Goal: Task Accomplishment & Management: Complete application form

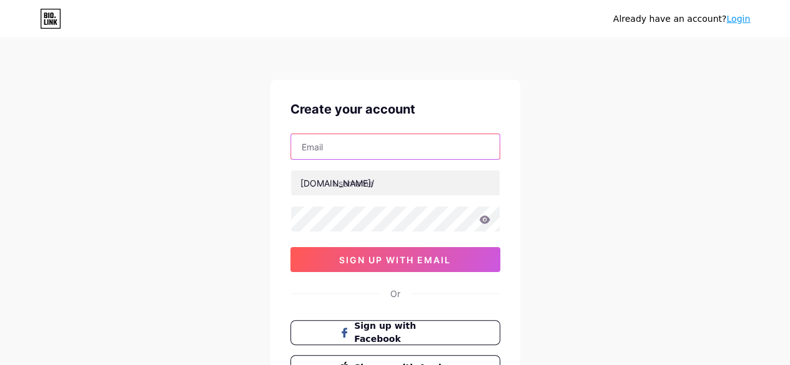
click at [421, 140] on input "text" at bounding box center [395, 146] width 209 height 25
type input "[EMAIL_ADDRESS][DOMAIN_NAME]"
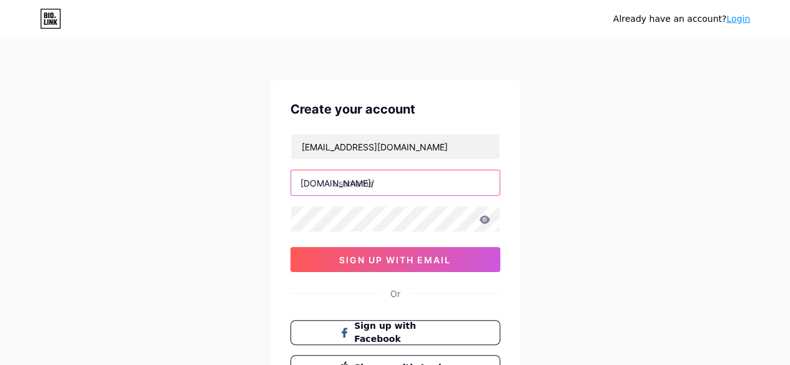
click at [425, 187] on input "text" at bounding box center [395, 182] width 209 height 25
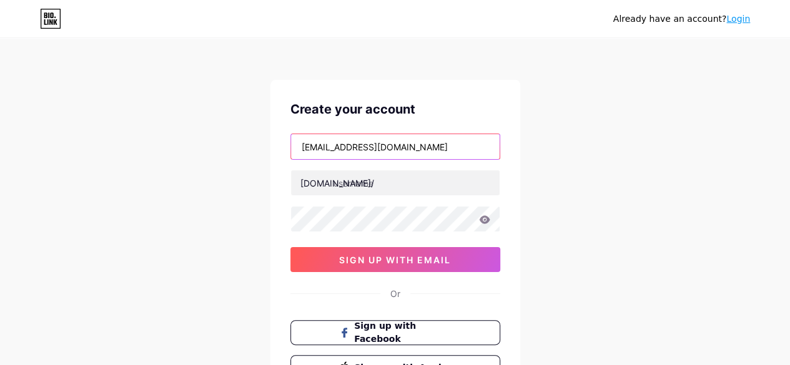
drag, startPoint x: 337, startPoint y: 147, endPoint x: 276, endPoint y: 147, distance: 61.2
click at [276, 147] on div "Create your account [EMAIL_ADDRESS][DOMAIN_NAME] [DOMAIN_NAME]/ 0cAFcWeA6DWAniO…" at bounding box center [395, 240] width 250 height 320
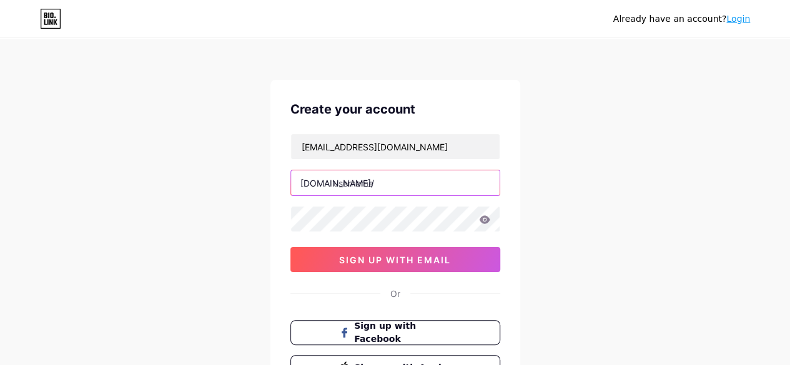
click at [366, 180] on input "text" at bounding box center [395, 182] width 209 height 25
paste input "nxtevent"
type input "nxtevent"
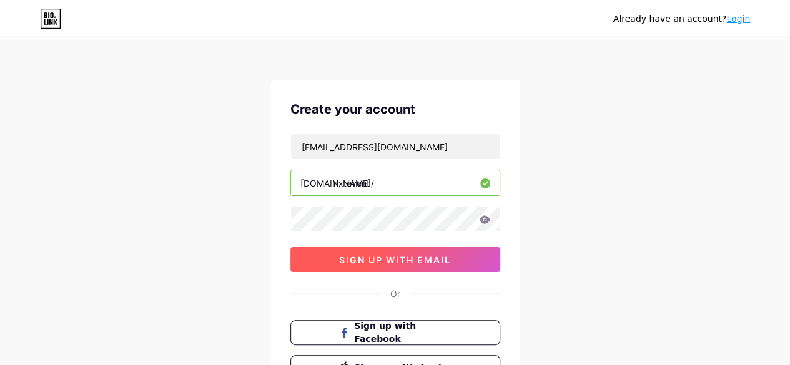
click at [349, 259] on span "sign up with email" at bounding box center [395, 260] width 112 height 11
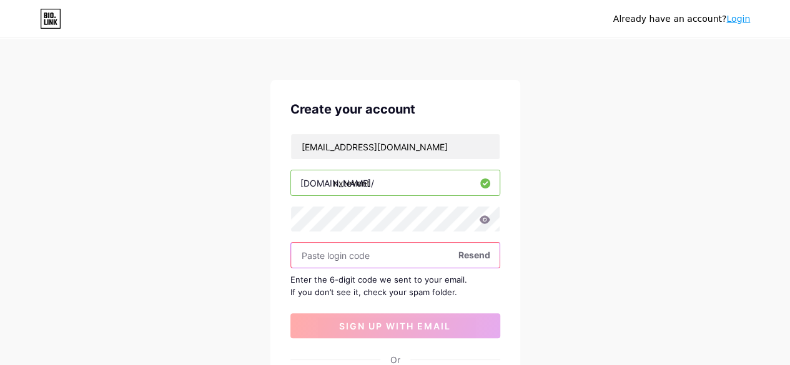
click at [346, 257] on input "text" at bounding box center [395, 255] width 209 height 25
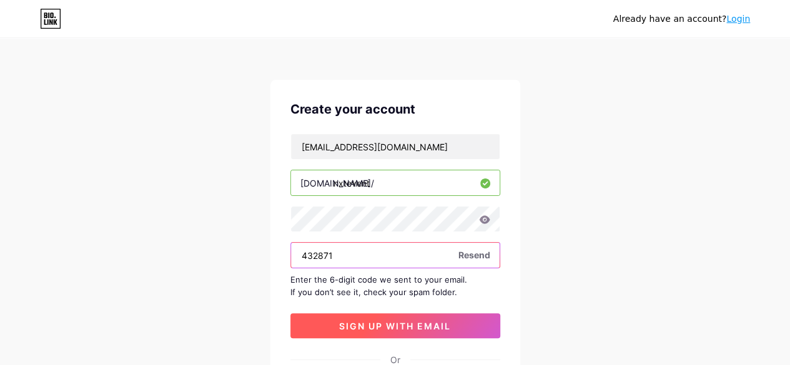
type input "432871"
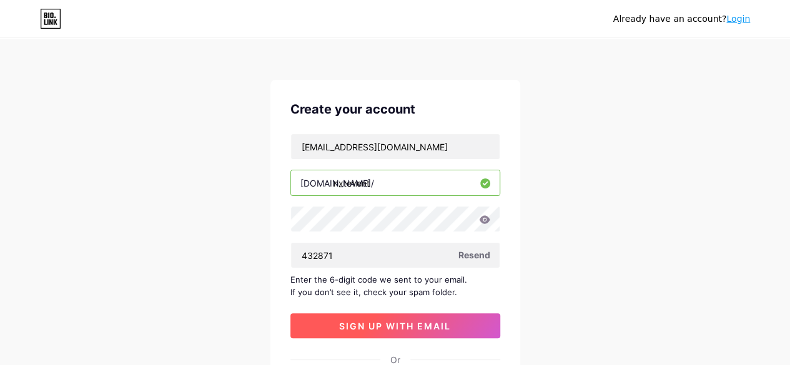
click at [372, 327] on span "sign up with email" at bounding box center [395, 326] width 112 height 11
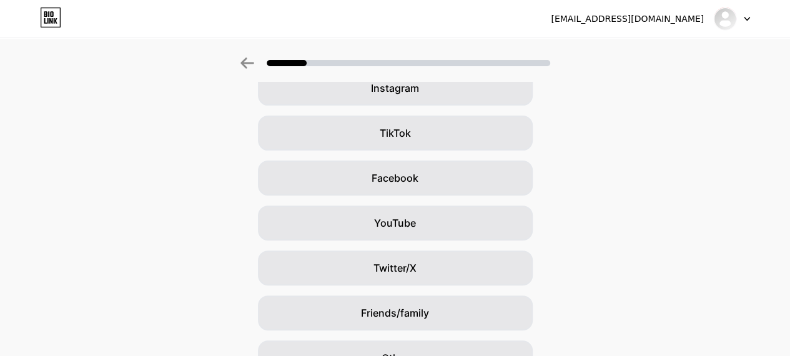
scroll to position [182, 0]
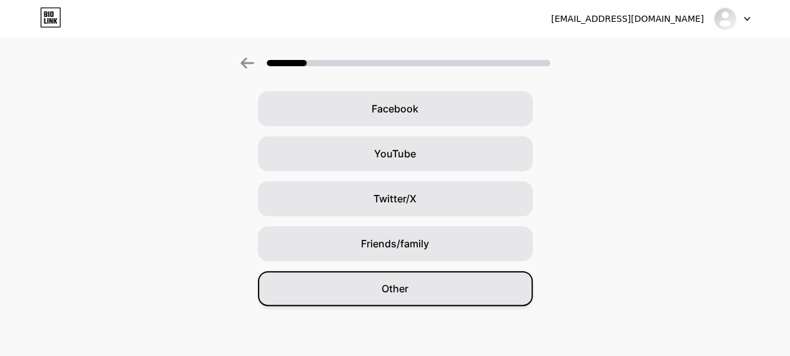
click at [413, 287] on div "Other" at bounding box center [395, 288] width 275 height 35
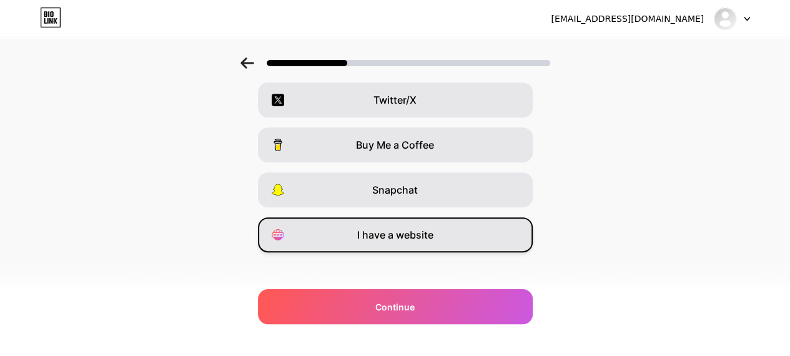
scroll to position [245, 0]
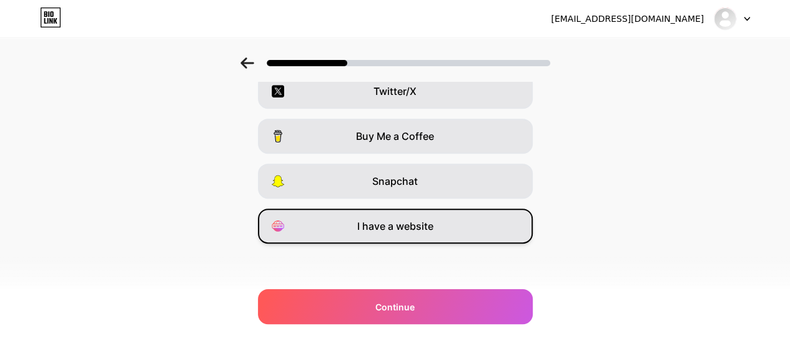
click at [445, 232] on div "I have a website" at bounding box center [395, 226] width 275 height 35
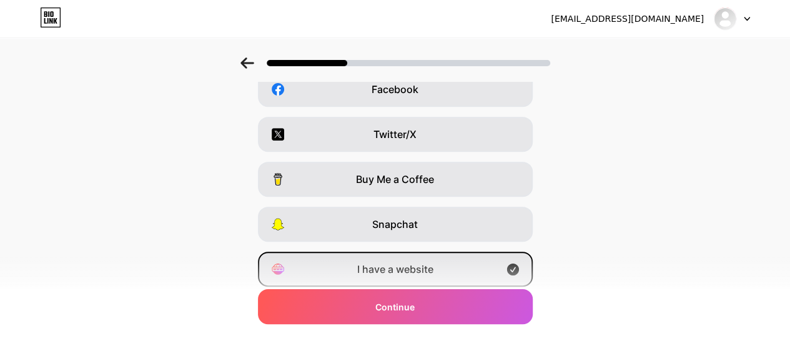
scroll to position [182, 0]
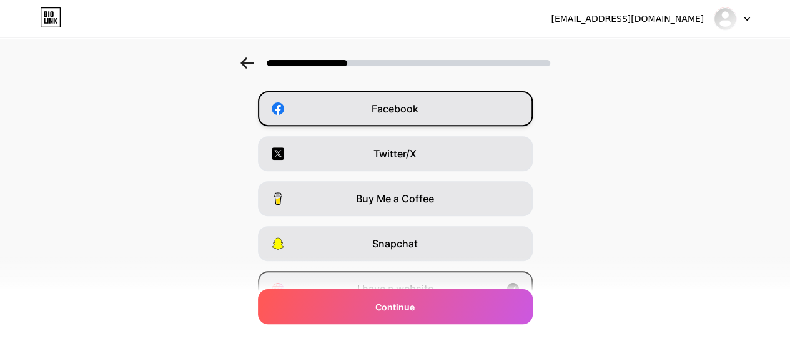
click at [428, 109] on div "Facebook" at bounding box center [395, 108] width 275 height 35
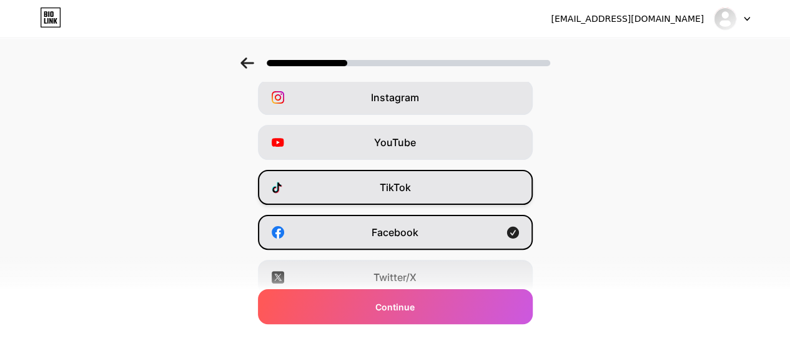
scroll to position [57, 0]
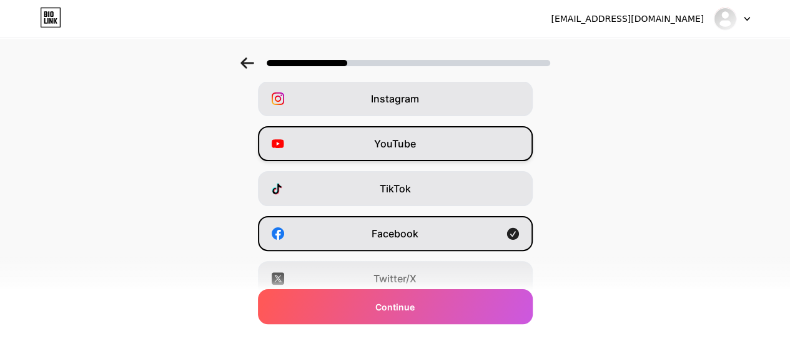
click at [436, 144] on div "YouTube" at bounding box center [395, 143] width 275 height 35
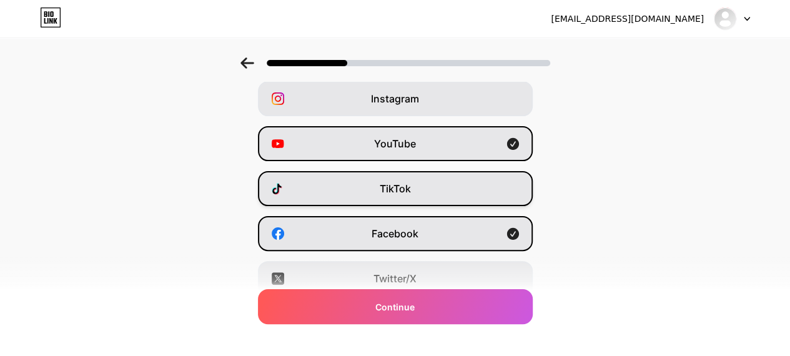
scroll to position [0, 0]
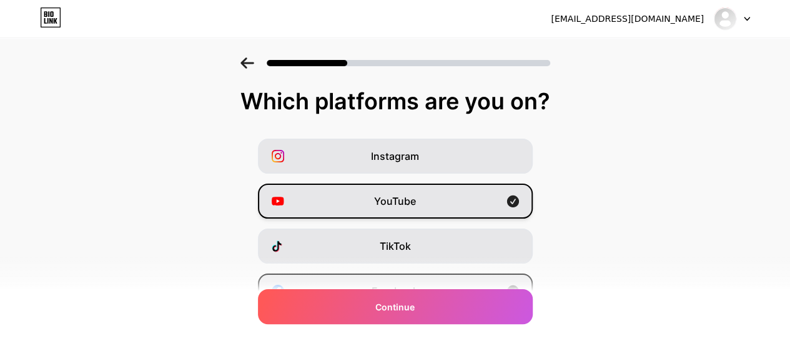
click at [428, 200] on div "YouTube" at bounding box center [395, 201] width 275 height 35
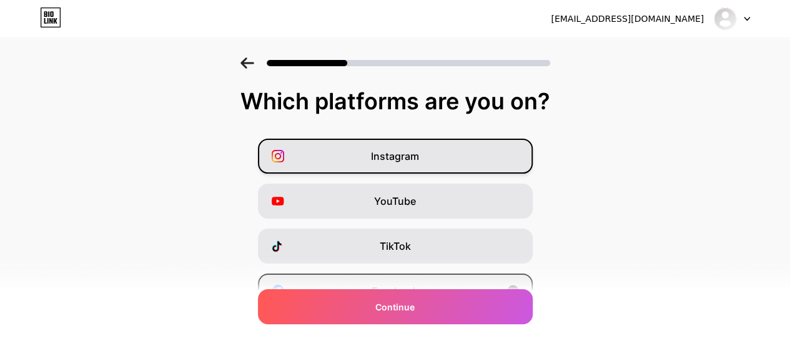
click at [425, 162] on div "Instagram" at bounding box center [395, 156] width 275 height 35
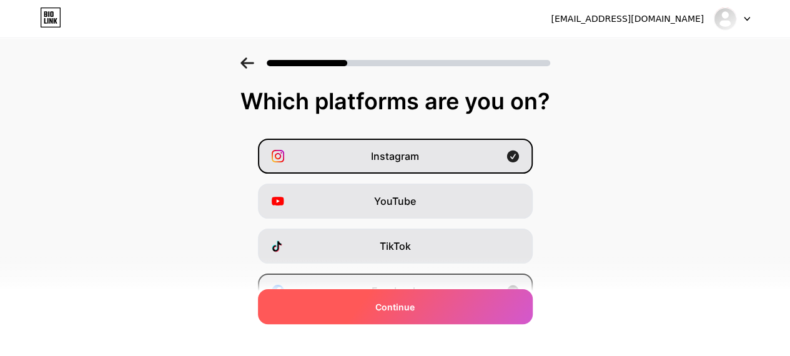
click at [419, 315] on div "Continue" at bounding box center [395, 306] width 275 height 35
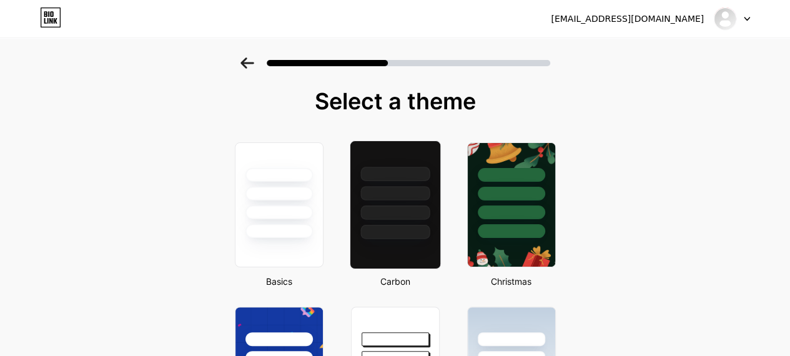
click at [385, 204] on div at bounding box center [395, 190] width 90 height 98
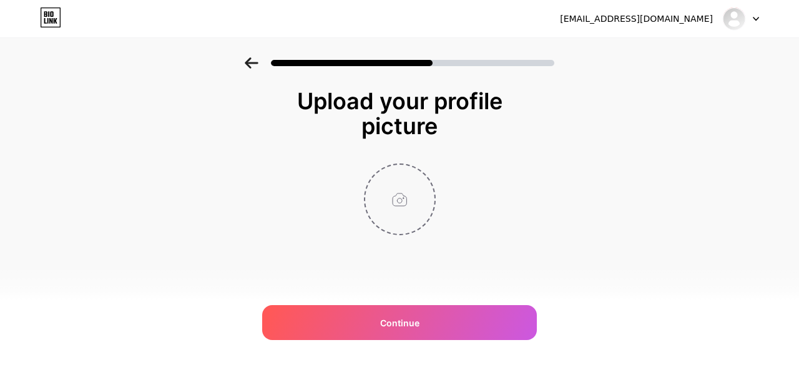
click at [411, 204] on input "file" at bounding box center [399, 199] width 69 height 69
type input "C:\fakepath\NXT Logo.jpg"
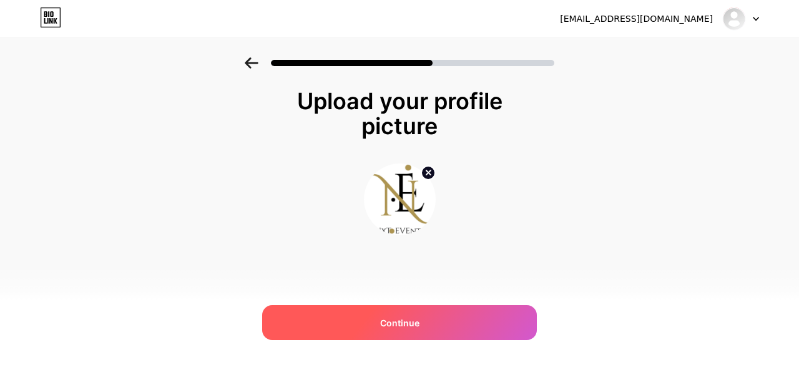
click at [456, 327] on div "Continue" at bounding box center [399, 322] width 275 height 35
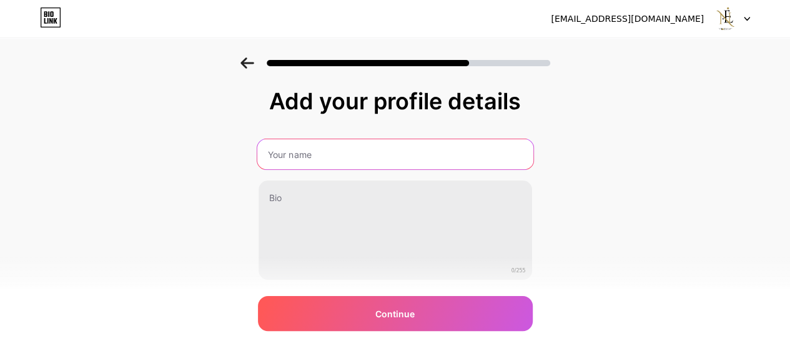
click at [344, 152] on input "text" at bounding box center [395, 154] width 276 height 30
type input "NXT Event"
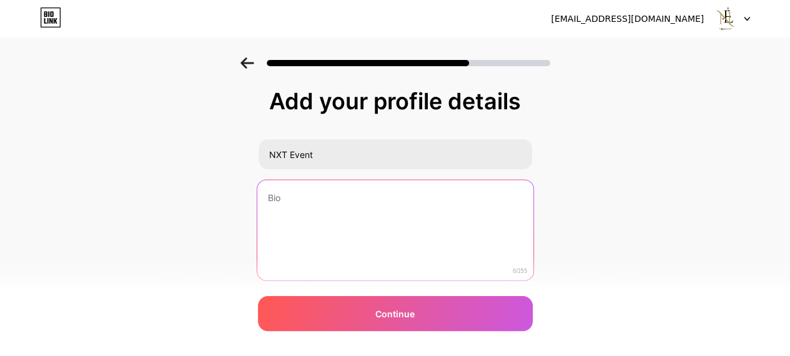
click at [290, 213] on textarea at bounding box center [395, 231] width 276 height 102
paste textarea "With a focus on customer comfort and satisfaction, Nxt Events set the benchmark…"
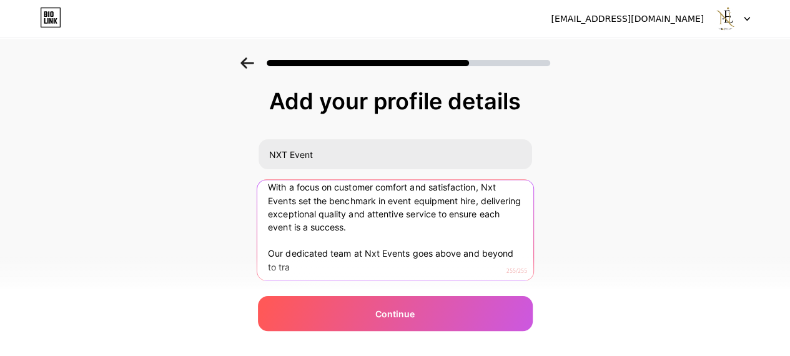
scroll to position [12, 0]
drag, startPoint x: 274, startPoint y: 247, endPoint x: 303, endPoint y: 260, distance: 31.6
click at [303, 260] on textarea "With a focus on customer comfort and satisfaction, Nxt Events set the benchmark…" at bounding box center [395, 231] width 276 height 102
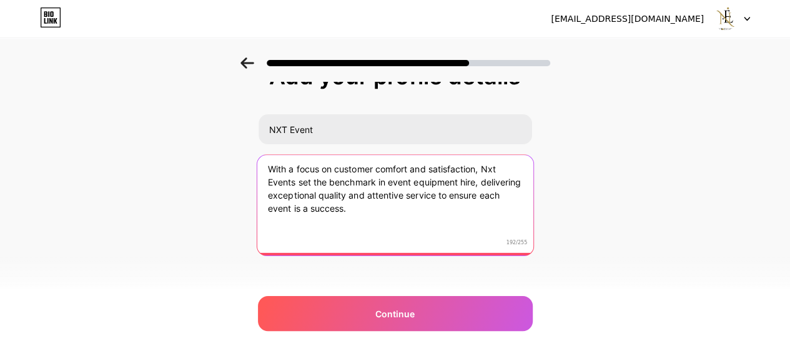
scroll to position [36, 0]
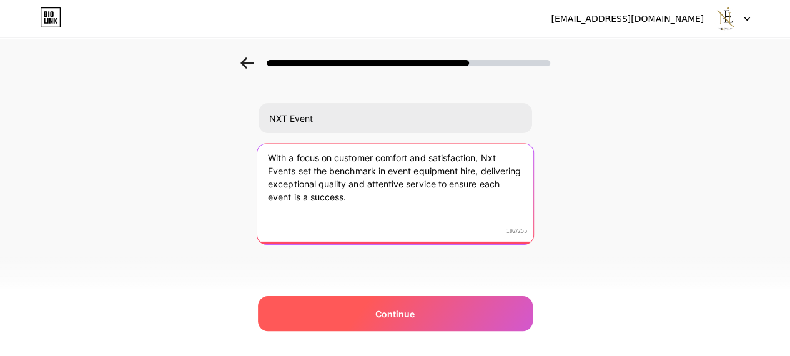
type textarea "With a focus on customer comfort and satisfaction, Nxt Events set the benchmark…"
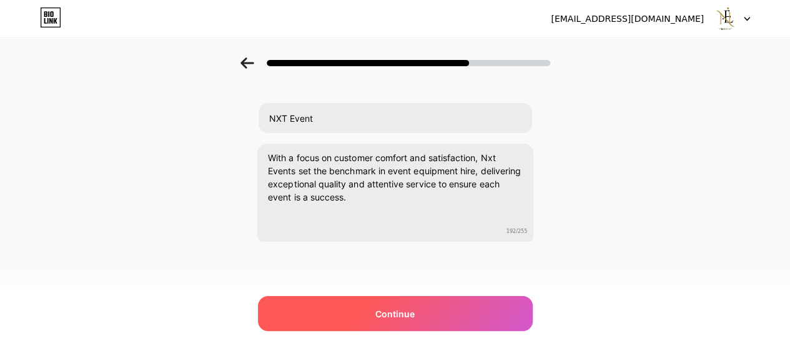
click at [343, 318] on div "Continue" at bounding box center [395, 313] width 275 height 35
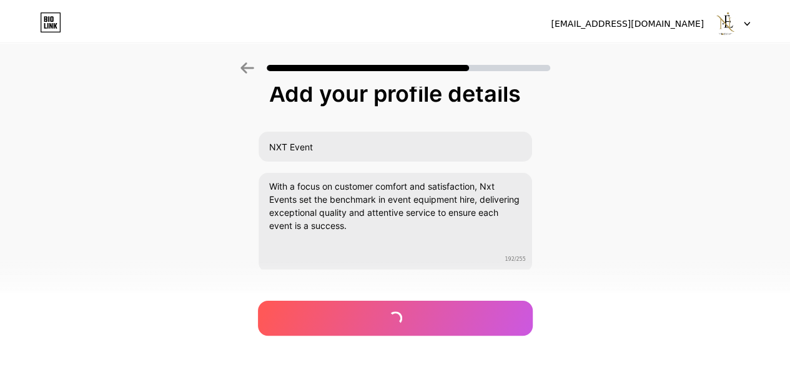
scroll to position [0, 0]
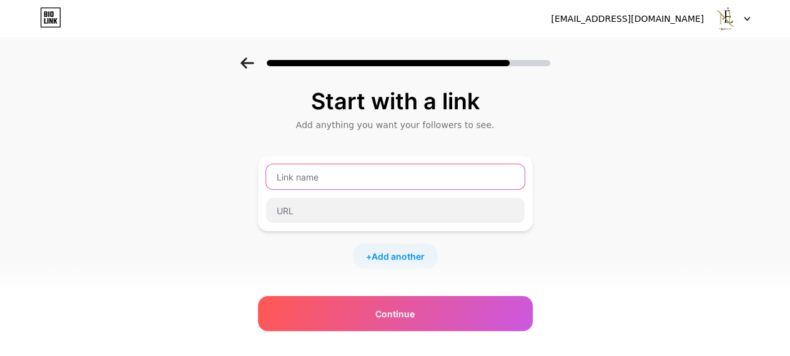
click at [403, 171] on input "text" at bounding box center [395, 176] width 259 height 25
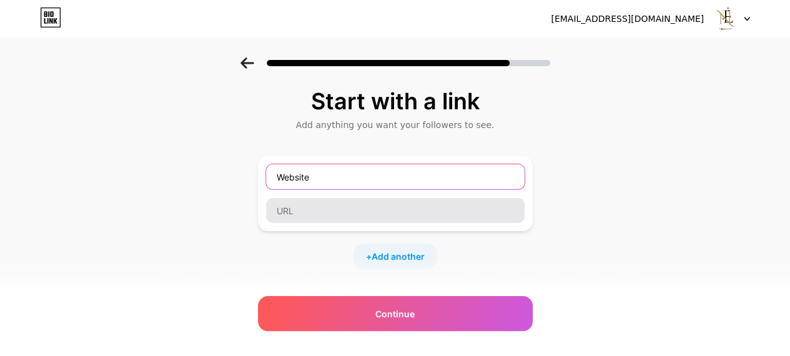
type input "Website"
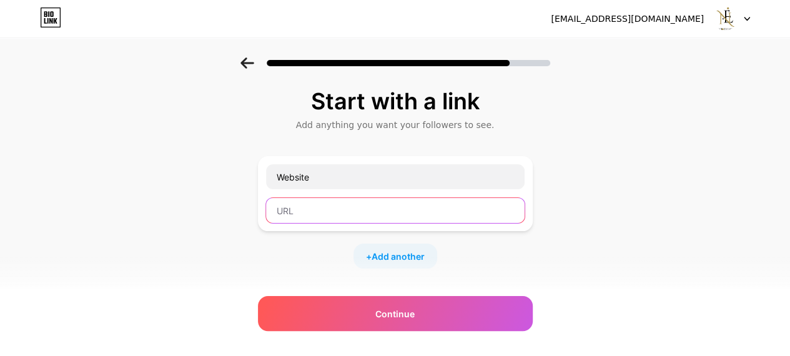
click at [384, 209] on input "text" at bounding box center [395, 210] width 259 height 25
paste input "[URL][DOMAIN_NAME]"
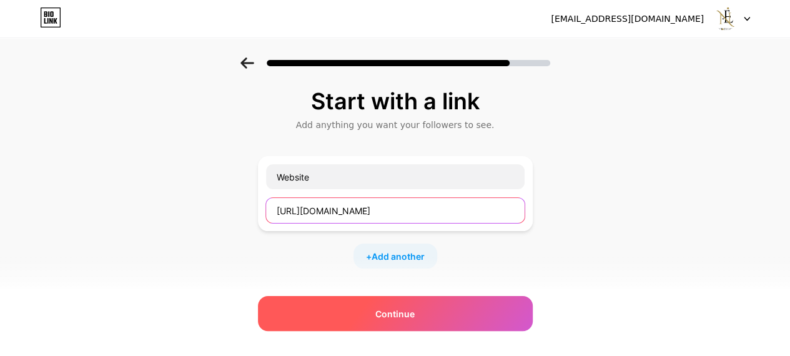
type input "[URL][DOMAIN_NAME]"
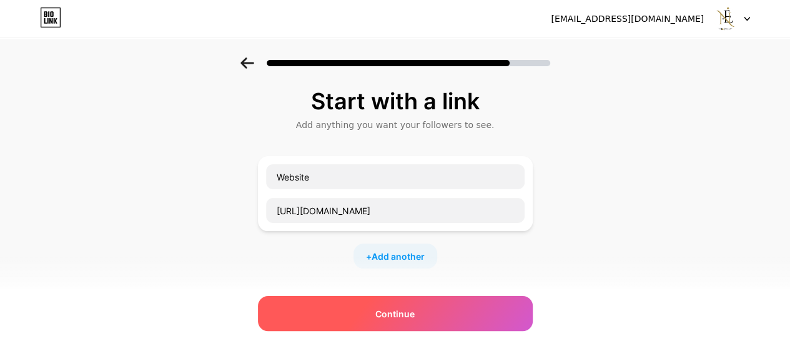
click at [357, 307] on div "Continue" at bounding box center [395, 313] width 275 height 35
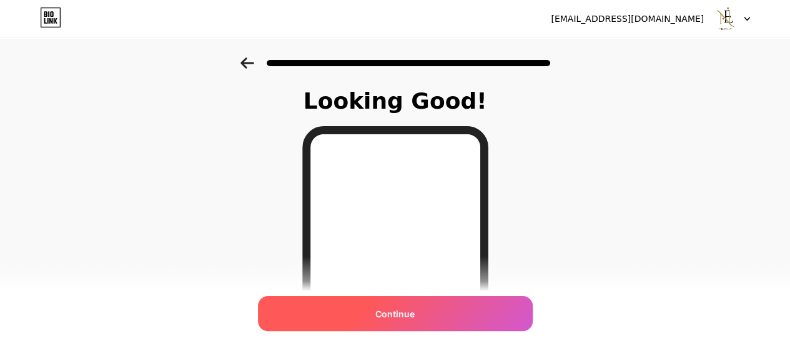
click at [350, 322] on div "Continue" at bounding box center [395, 313] width 275 height 35
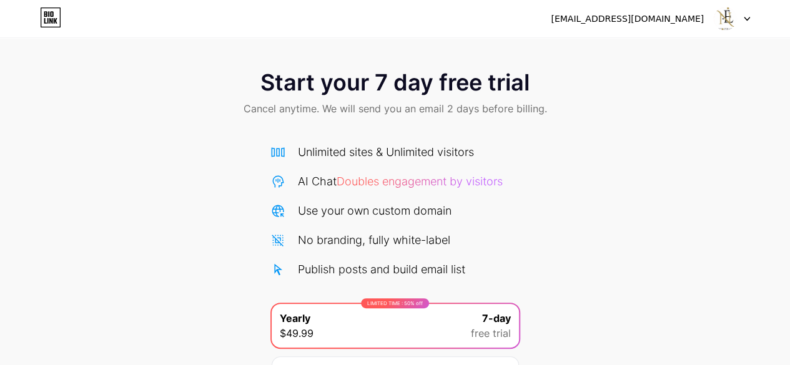
click at [729, 21] on img at bounding box center [725, 19] width 24 height 24
click at [651, 20] on div "[EMAIL_ADDRESS][DOMAIN_NAME]" at bounding box center [627, 18] width 153 height 13
click at [51, 21] on icon at bounding box center [50, 21] width 3 height 6
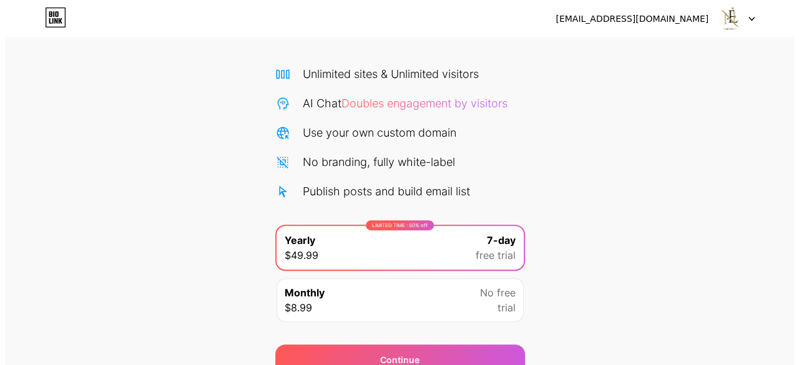
scroll to position [136, 0]
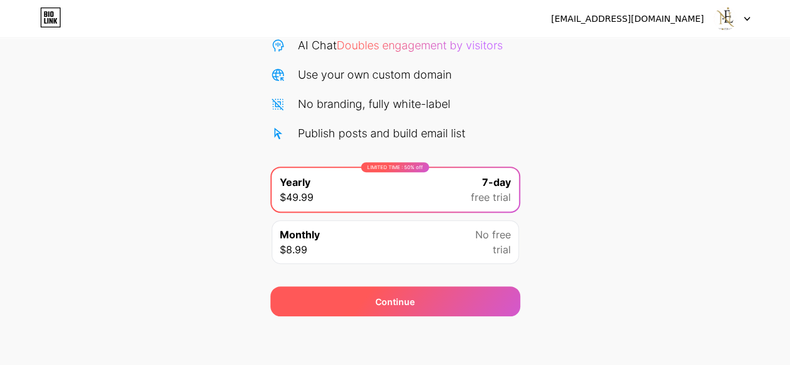
click at [303, 312] on div "Continue" at bounding box center [395, 302] width 250 height 30
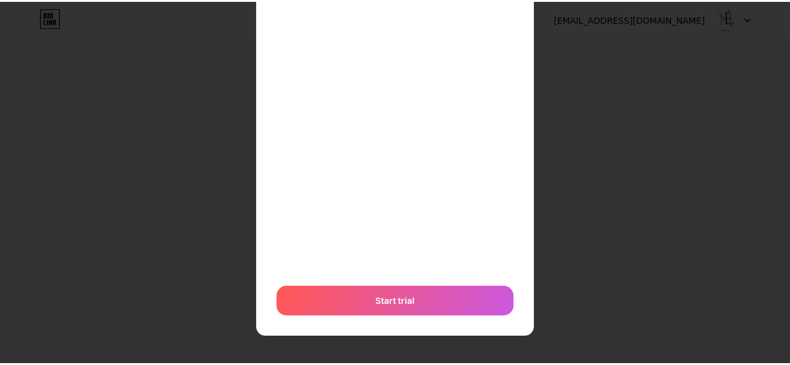
scroll to position [0, 0]
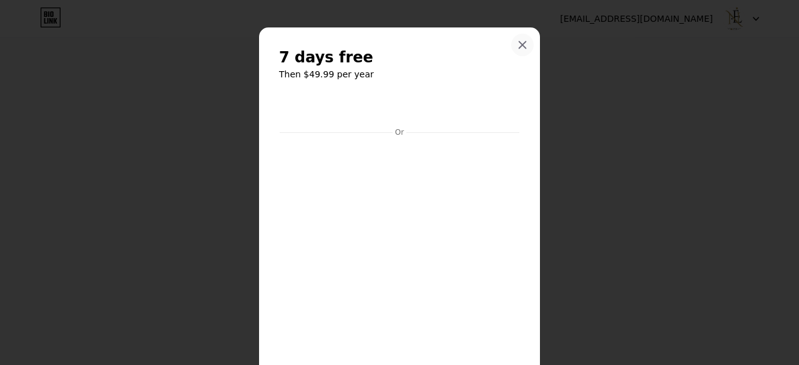
click at [511, 47] on div at bounding box center [522, 45] width 22 height 22
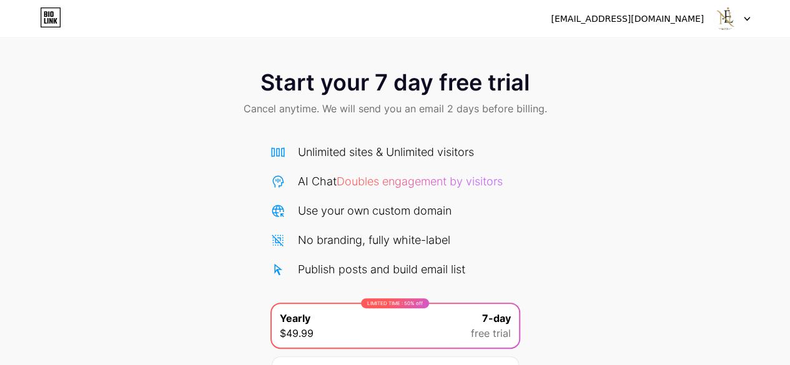
click at [725, 20] on img at bounding box center [725, 19] width 24 height 24
click at [678, 19] on div "[EMAIL_ADDRESS][DOMAIN_NAME]" at bounding box center [627, 18] width 153 height 13
